Goal: Task Accomplishment & Management: Manage account settings

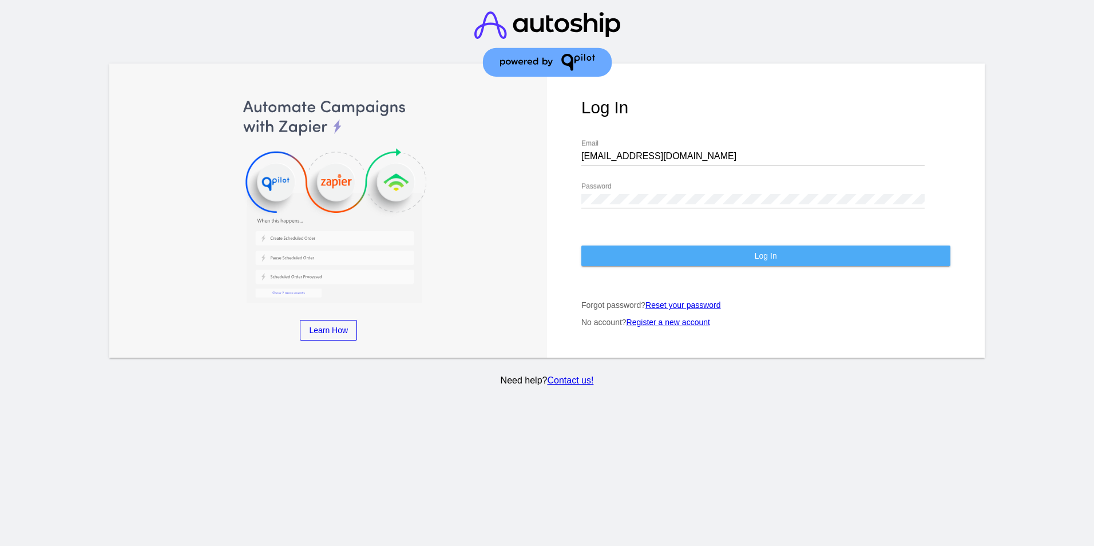
click at [599, 257] on button "Log In" at bounding box center [765, 255] width 369 height 21
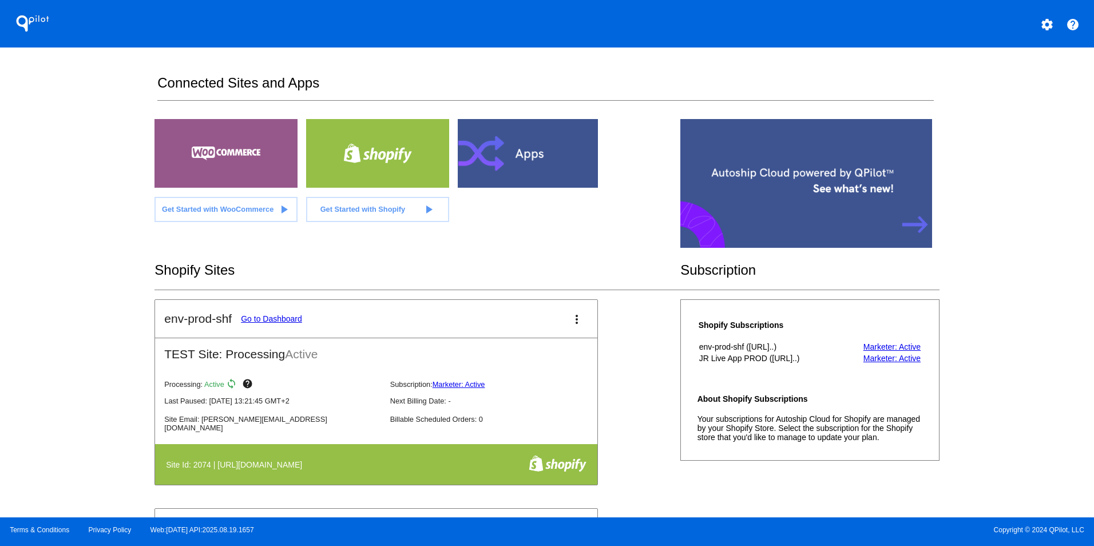
scroll to position [857, 0]
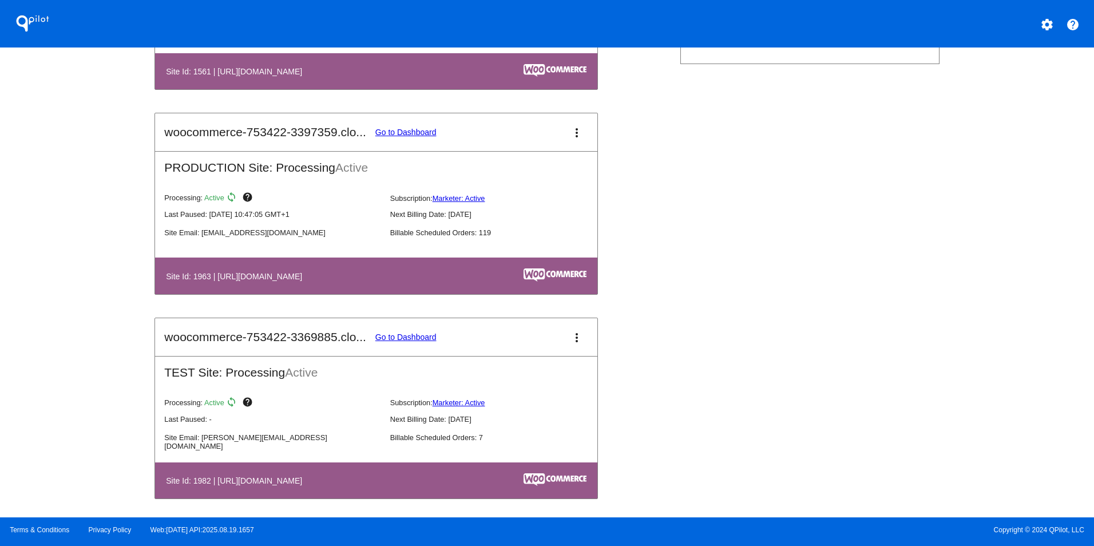
click at [434, 137] on link "Go to Dashboard" at bounding box center [405, 132] width 61 height 9
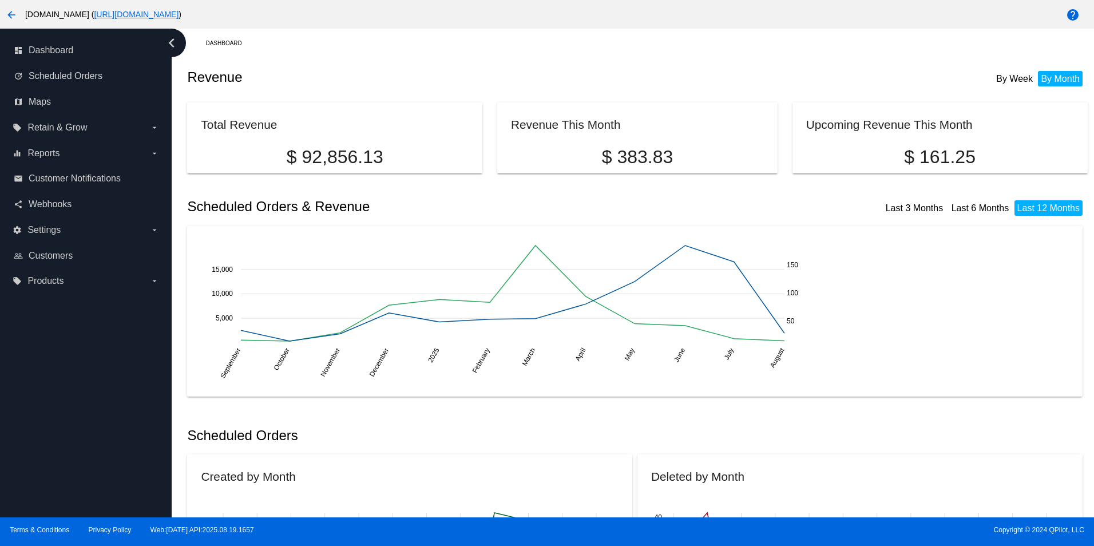
click at [458, 27] on div "arrow_back [DOMAIN_NAME] ( [URL][DOMAIN_NAME] ) help" at bounding box center [547, 14] width 1094 height 29
click at [68, 223] on label "settings Settings arrow_drop_down" at bounding box center [86, 230] width 146 height 18
click at [0, 0] on input "settings Settings arrow_drop_down" at bounding box center [0, 0] width 0 height 0
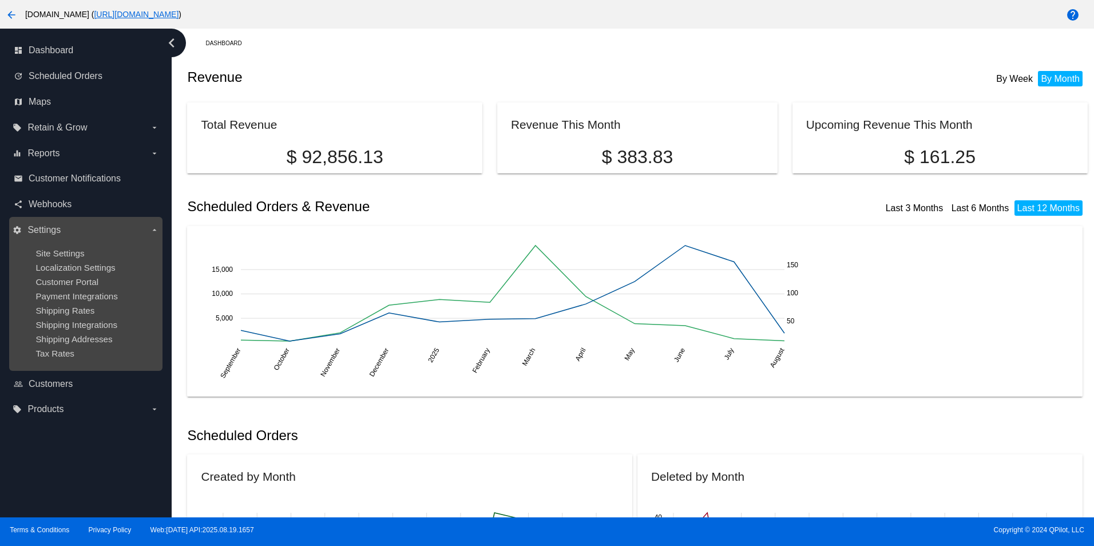
click at [68, 223] on label "settings Settings arrow_drop_down" at bounding box center [86, 230] width 146 height 18
click at [0, 0] on input "settings Settings arrow_drop_down" at bounding box center [0, 0] width 0 height 0
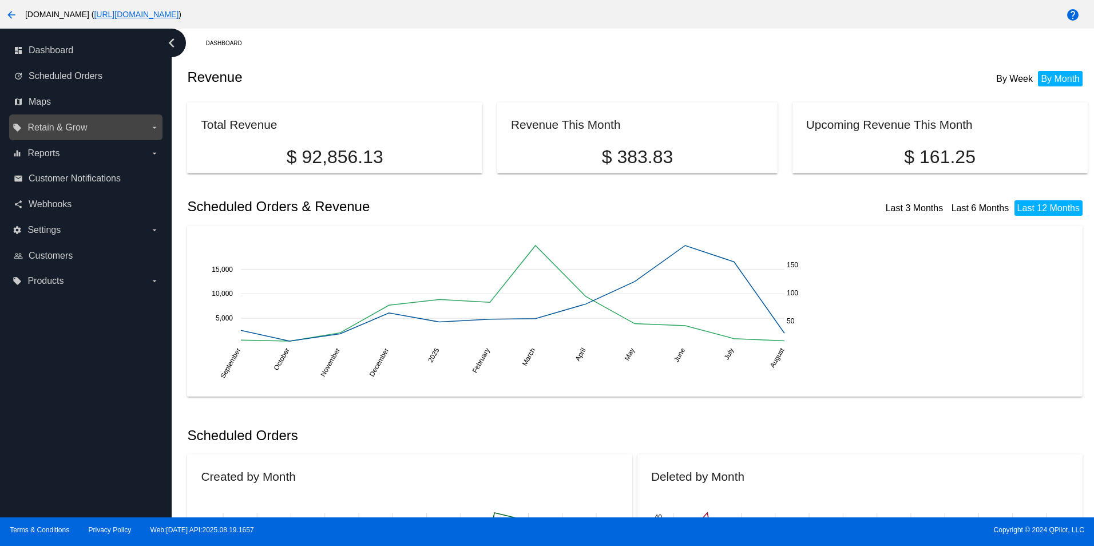
click at [94, 122] on label "local_offer Retain & Grow arrow_drop_down" at bounding box center [86, 127] width 146 height 18
click at [0, 0] on input "local_offer Retain & Grow arrow_drop_down" at bounding box center [0, 0] width 0 height 0
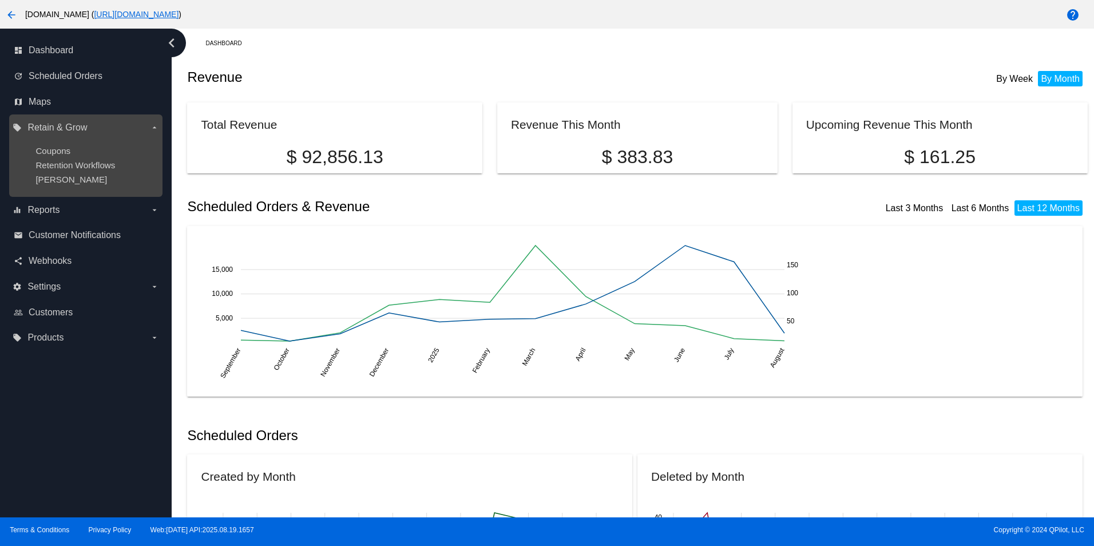
click at [94, 122] on label "local_offer Retain & Grow arrow_drop_down" at bounding box center [86, 127] width 146 height 18
click at [0, 0] on input "local_offer Retain & Grow arrow_drop_down" at bounding box center [0, 0] width 0 height 0
